Goal: Information Seeking & Learning: Learn about a topic

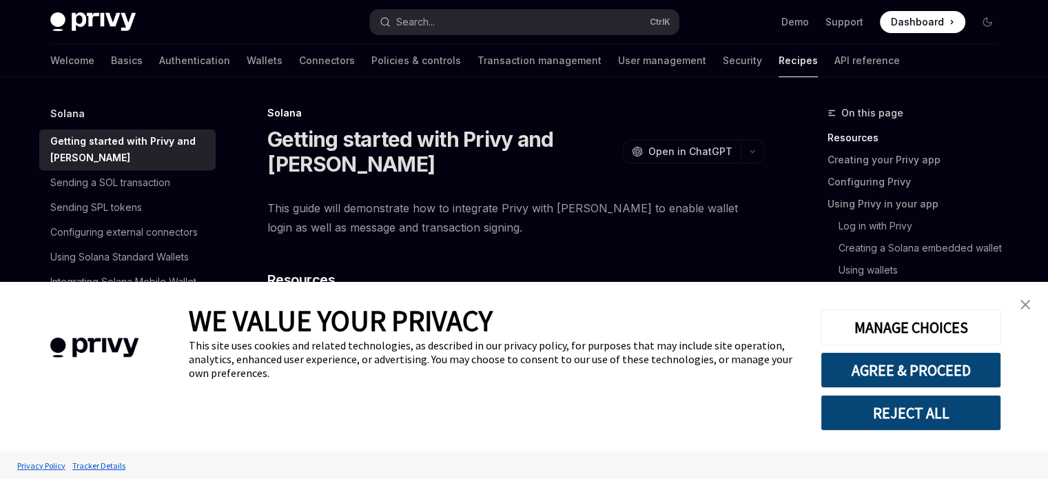
scroll to position [186, 0]
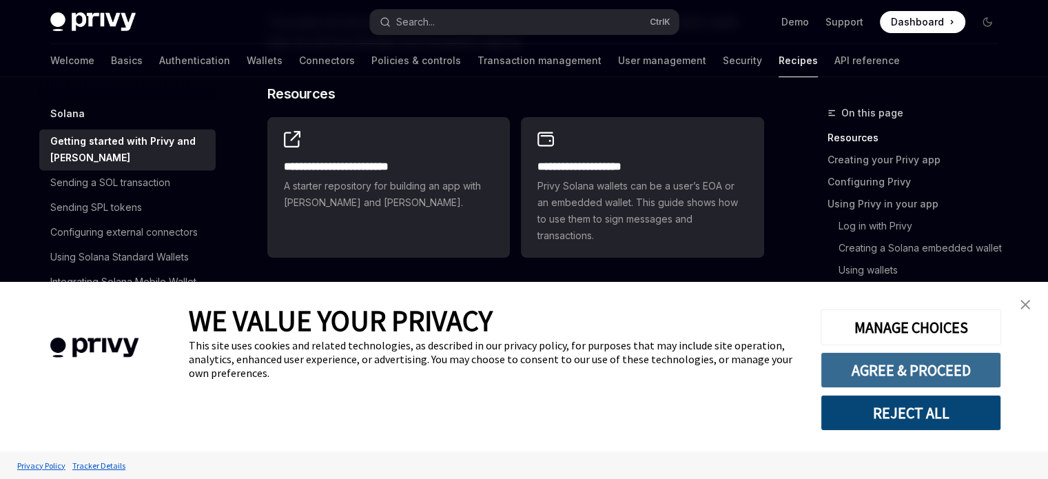
click at [903, 364] on button "AGREE & PROCEED" at bounding box center [911, 370] width 181 height 36
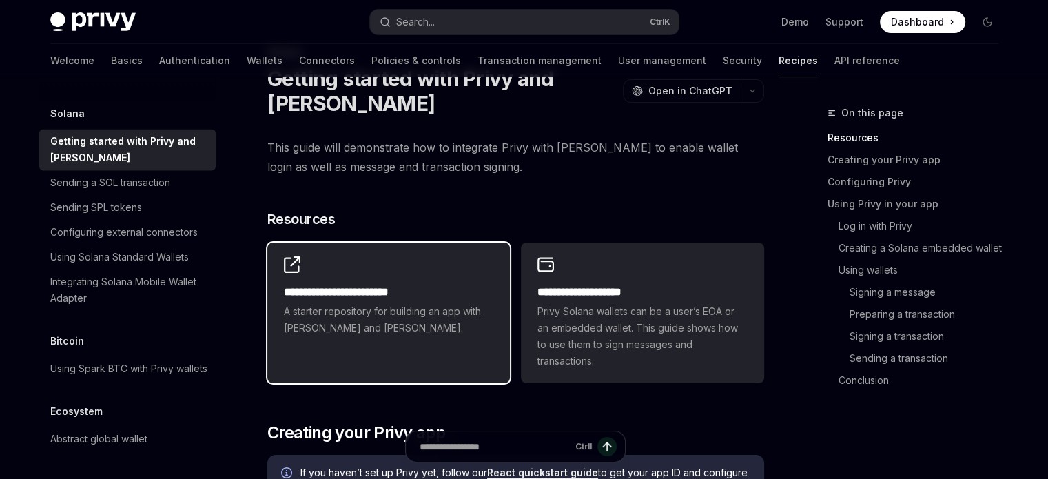
scroll to position [56, 0]
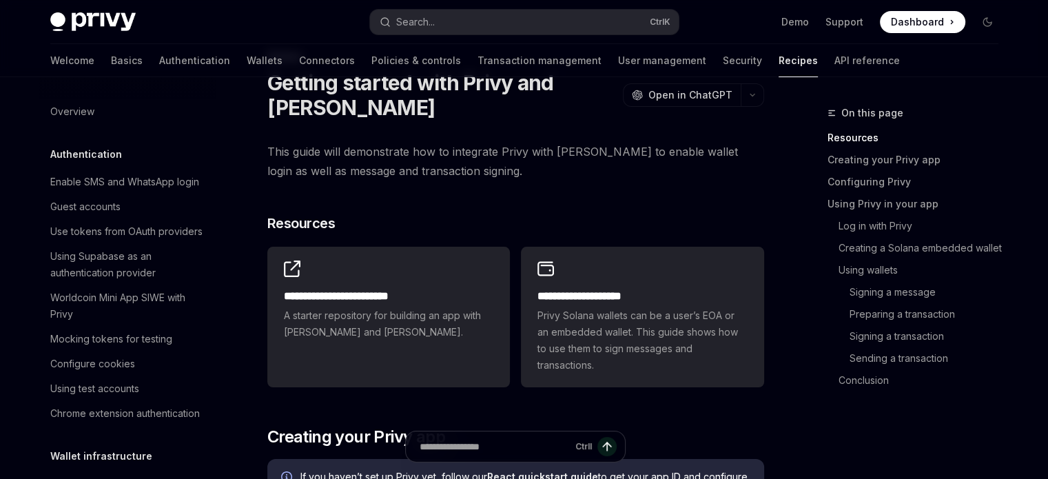
scroll to position [2176, 0]
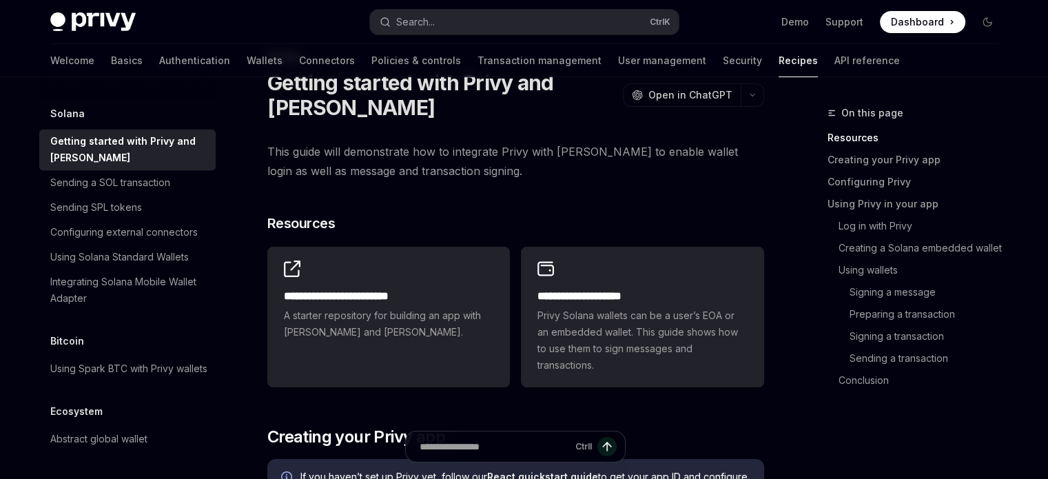
click at [513, 170] on span "This guide will demonstrate how to integrate Privy with [PERSON_NAME] to enable…" at bounding box center [515, 161] width 497 height 39
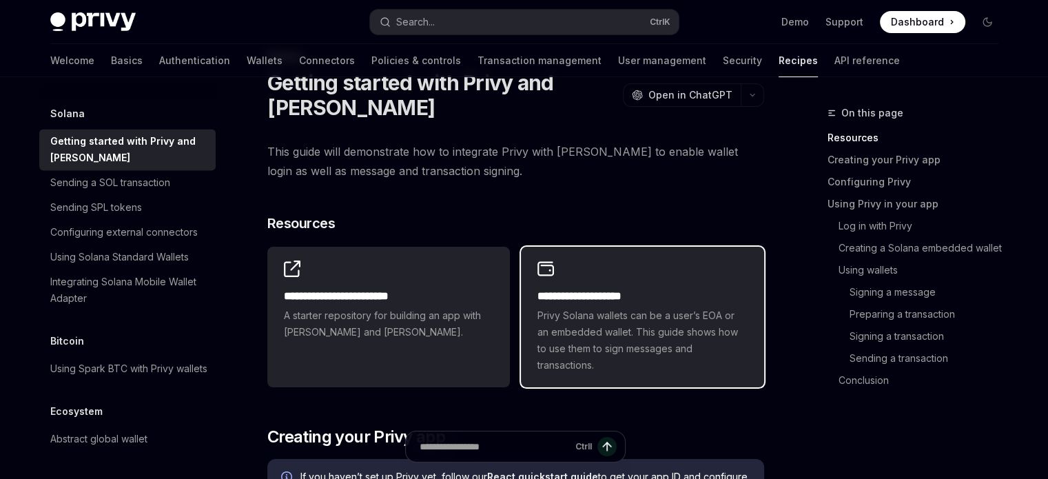
click at [550, 249] on div "**********" at bounding box center [642, 317] width 243 height 141
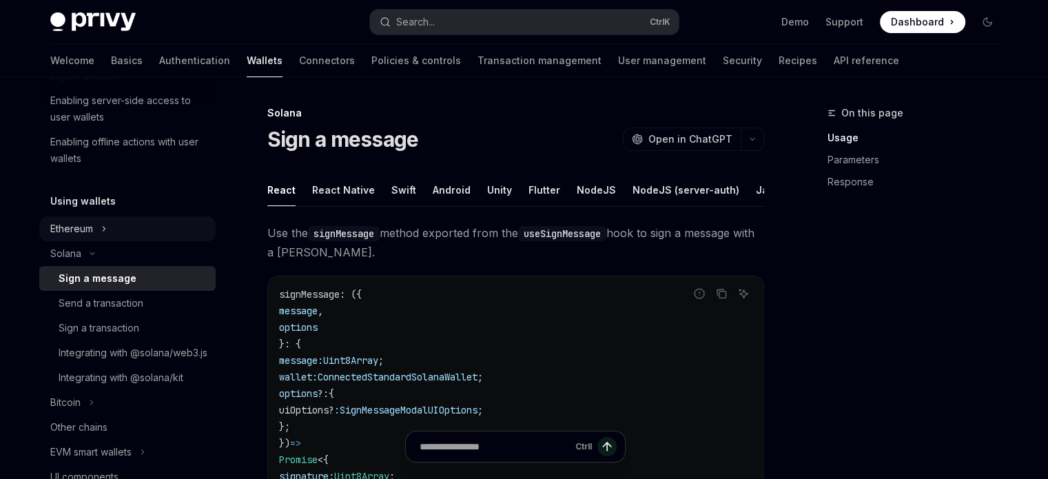
click at [113, 225] on button "Ethereum" at bounding box center [127, 228] width 176 height 25
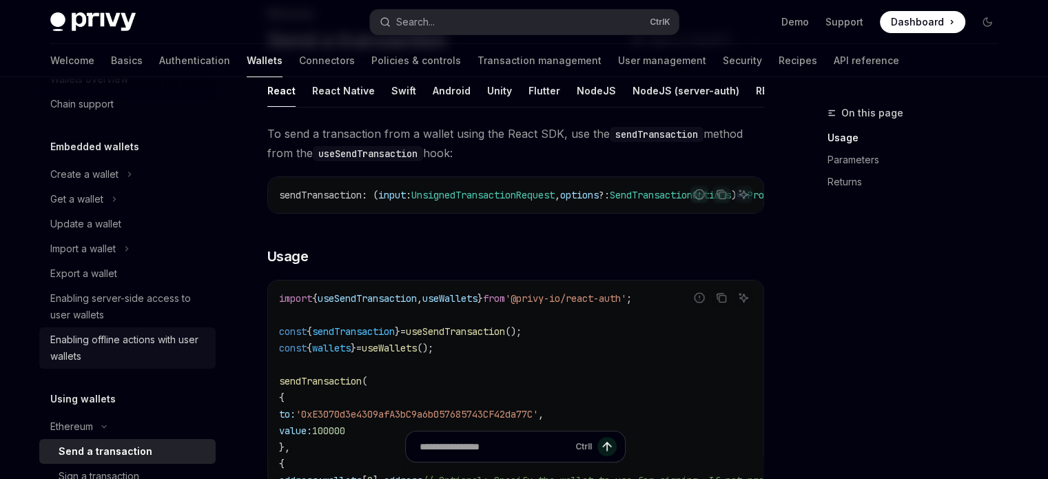
scroll to position [39, 0]
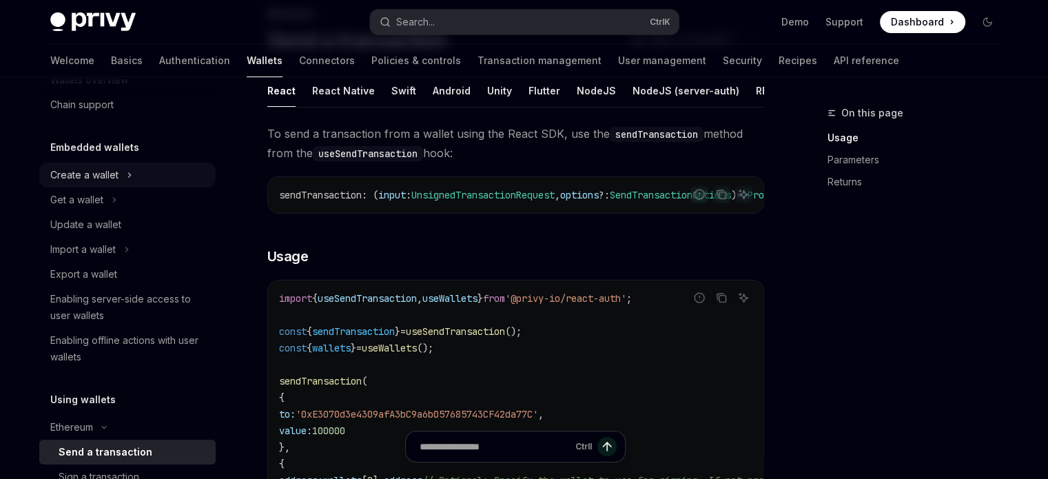
click at [103, 174] on div "Create a wallet" at bounding box center [84, 175] width 68 height 17
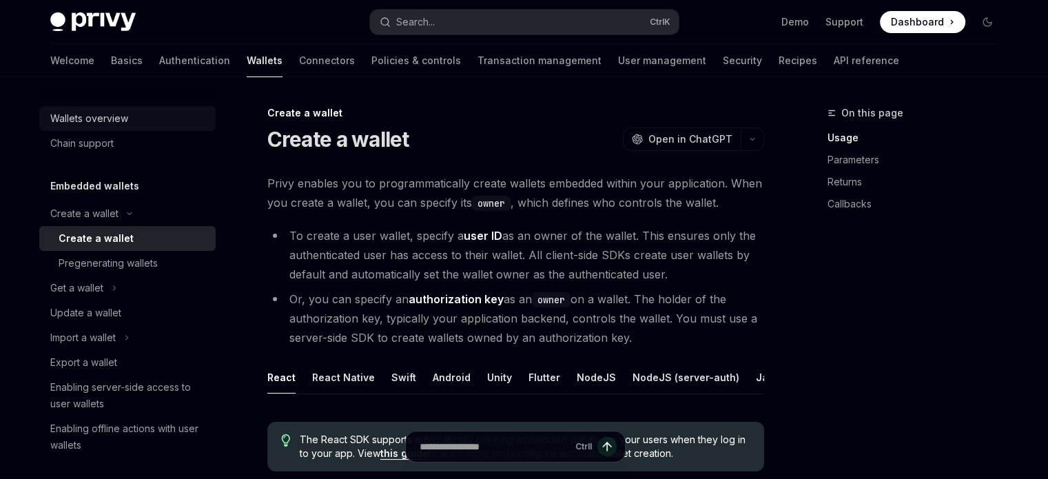
click at [107, 120] on div "Wallets overview" at bounding box center [89, 118] width 78 height 17
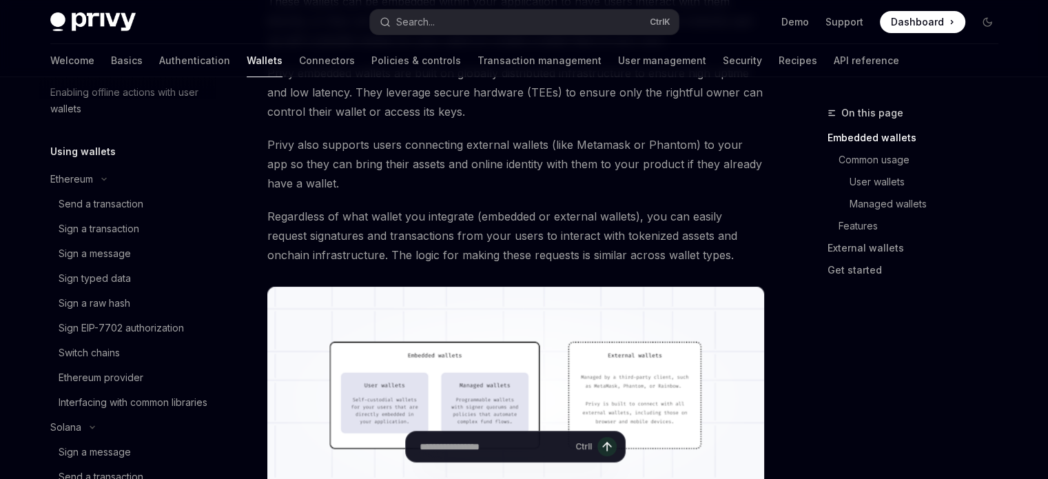
scroll to position [386, 0]
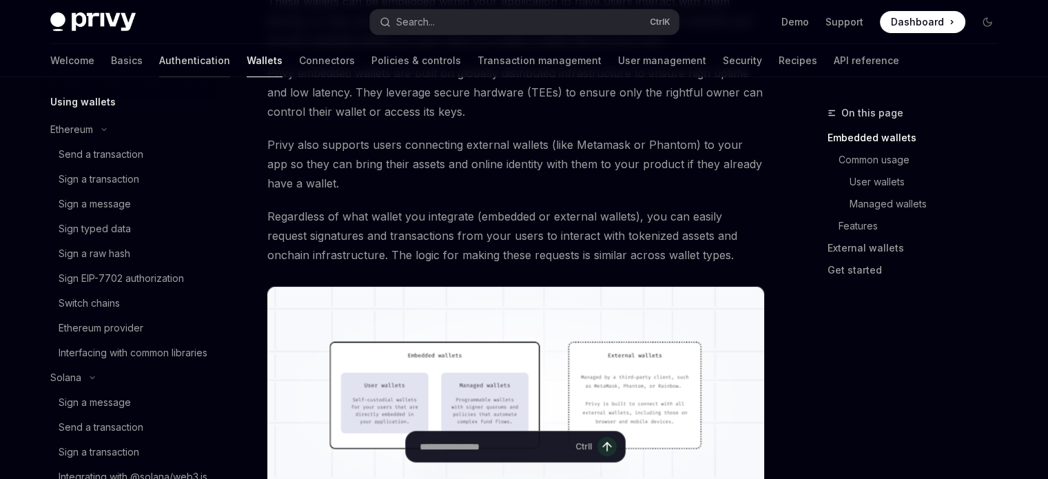
click at [159, 52] on link "Authentication" at bounding box center [194, 60] width 71 height 33
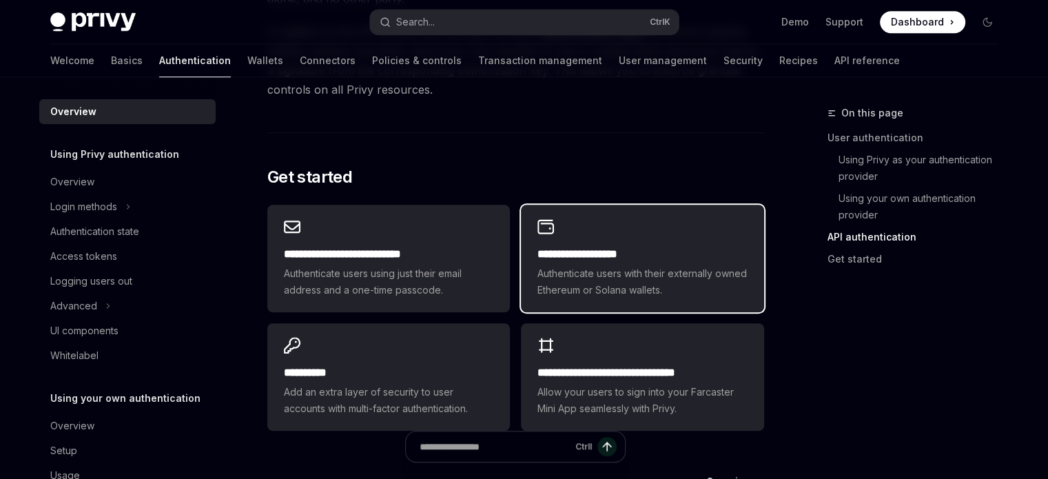
scroll to position [1267, 0]
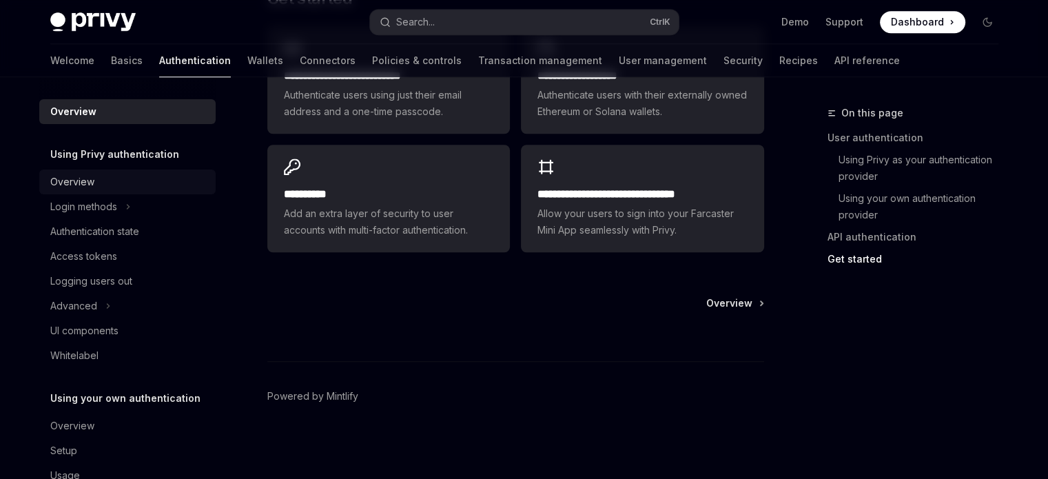
click at [88, 179] on div "Overview" at bounding box center [72, 182] width 44 height 17
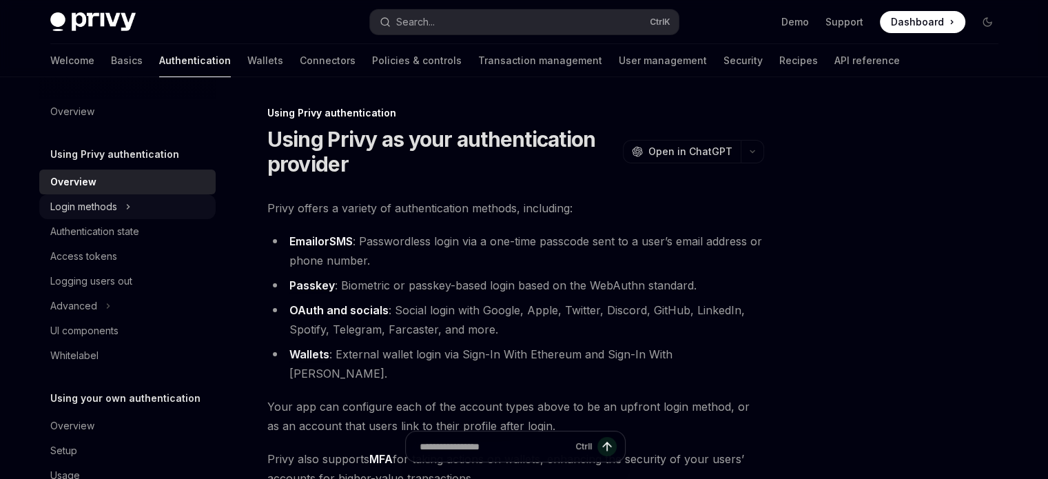
click at [99, 201] on div "Login methods" at bounding box center [83, 206] width 67 height 17
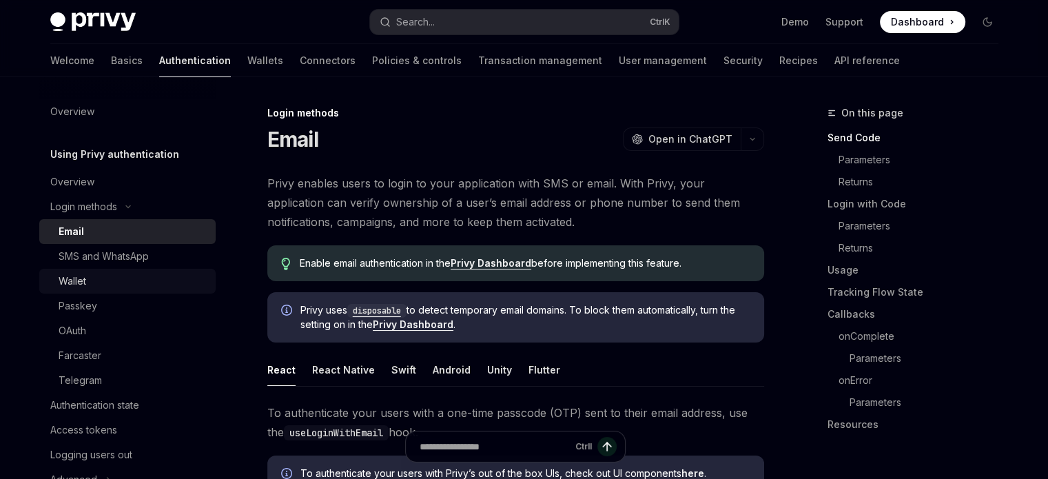
click at [87, 270] on link "Wallet" at bounding box center [127, 281] width 176 height 25
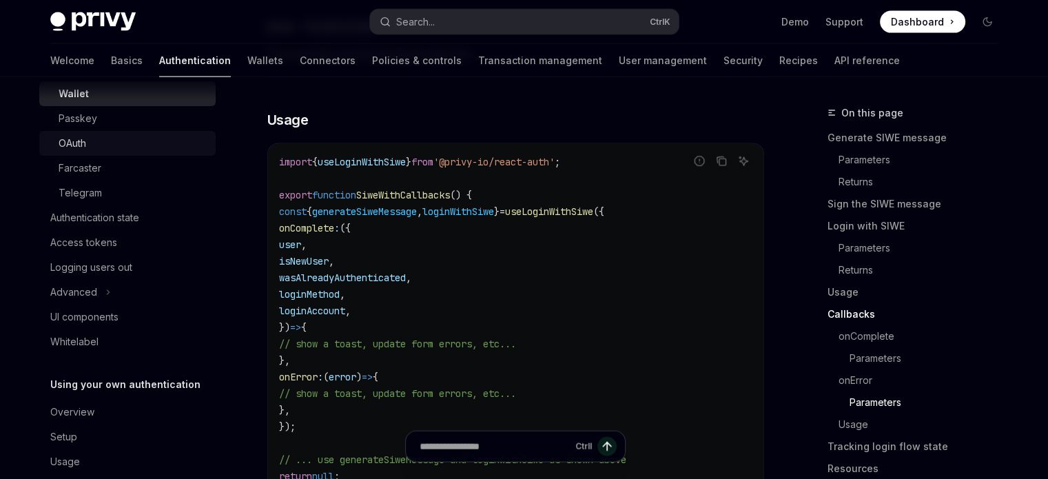
scroll to position [209, 0]
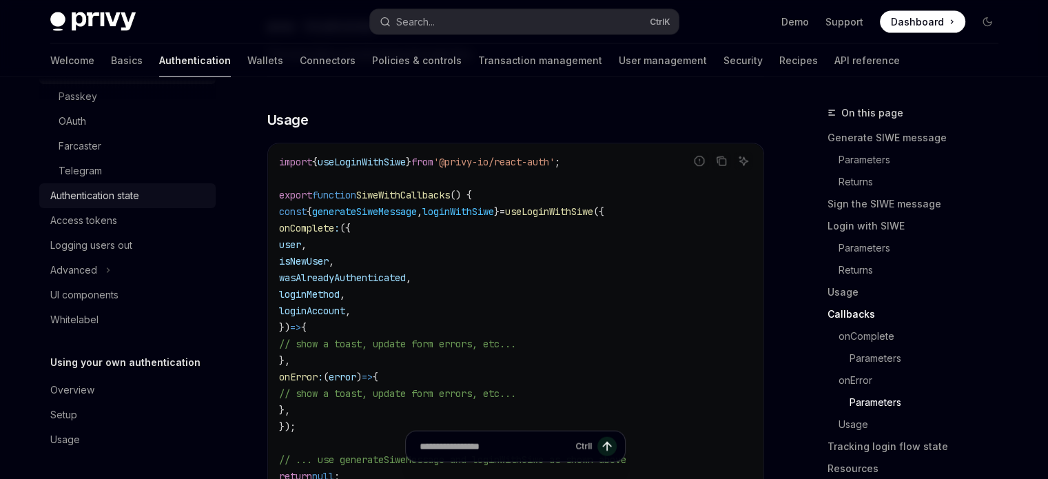
click at [116, 196] on div "Authentication state" at bounding box center [94, 195] width 89 height 17
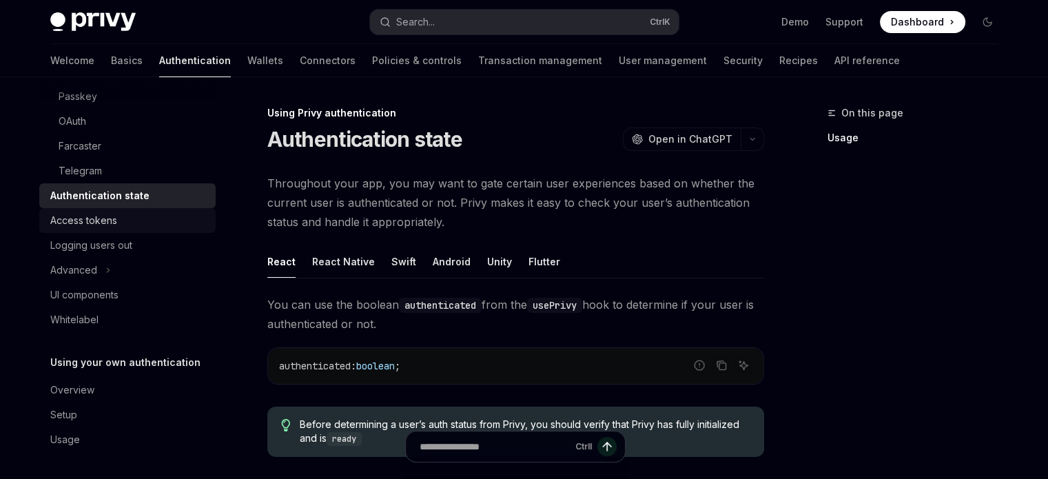
click at [112, 212] on div "Access tokens" at bounding box center [83, 220] width 67 height 17
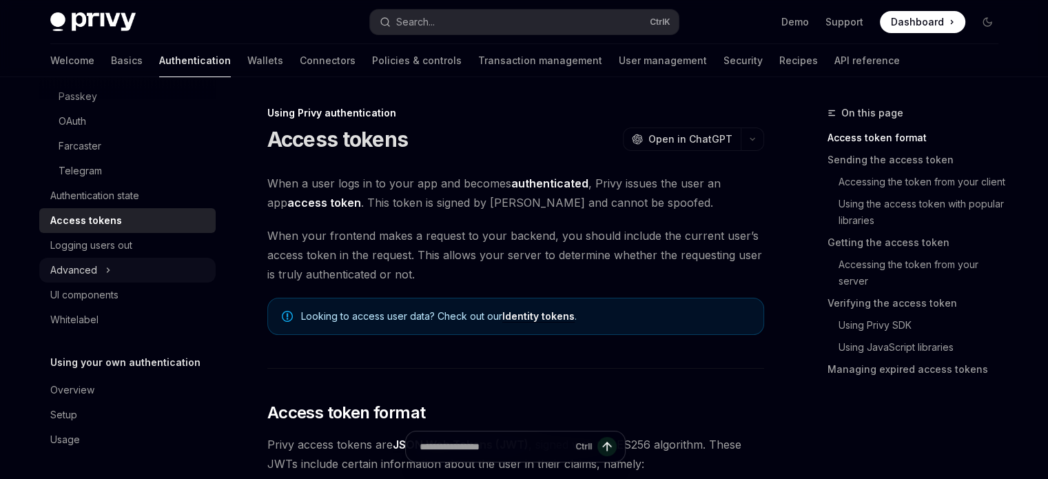
click at [103, 264] on button "Advanced" at bounding box center [127, 270] width 176 height 25
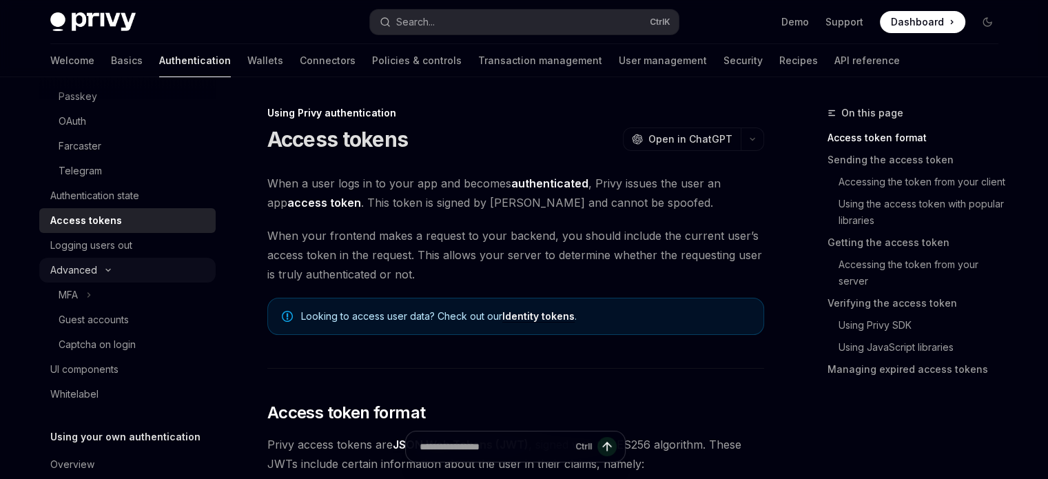
scroll to position [284, 0]
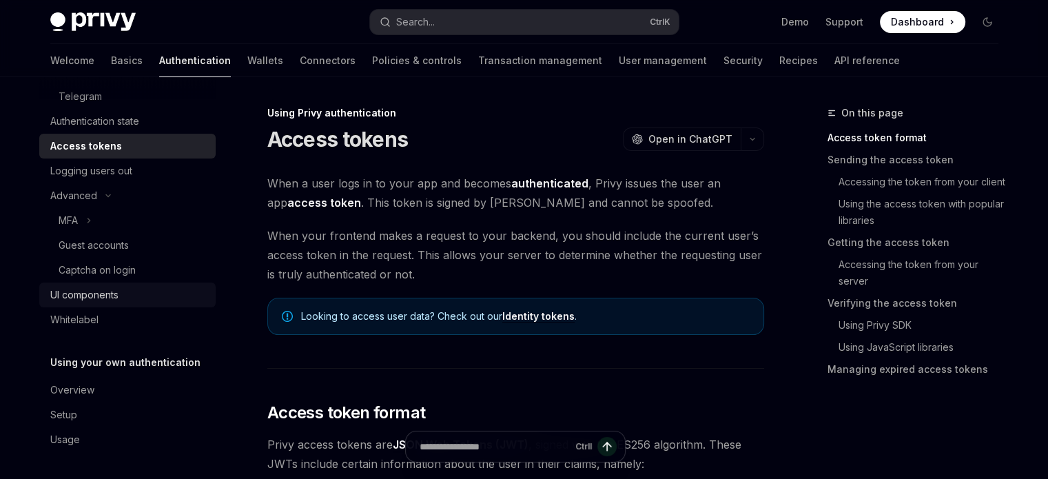
click at [93, 300] on div "UI components" at bounding box center [84, 295] width 68 height 17
type textarea "*"
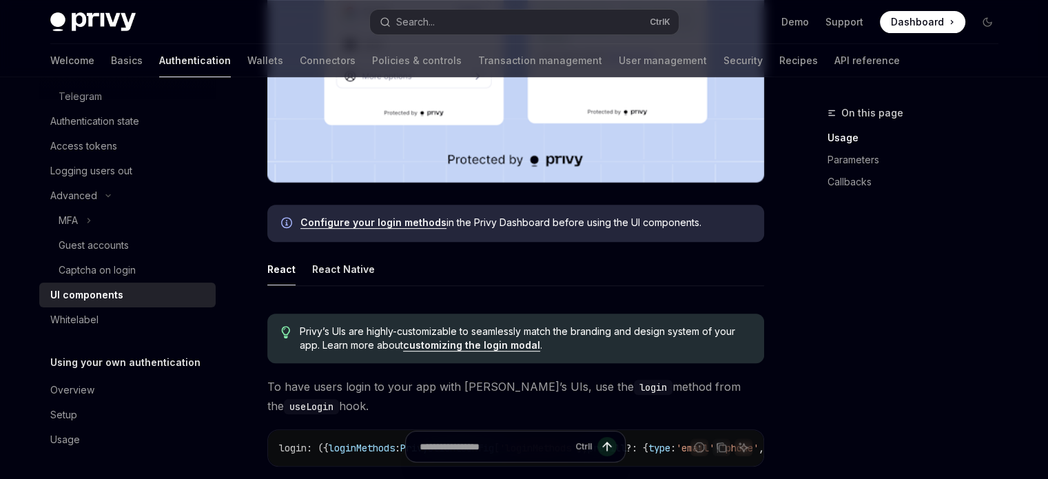
scroll to position [597, 0]
